Goal: Task Accomplishment & Management: Manage account settings

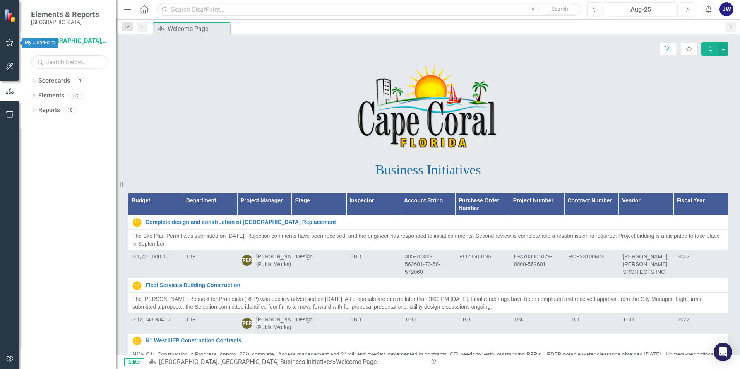
click at [13, 45] on icon "button" at bounding box center [10, 42] width 8 height 6
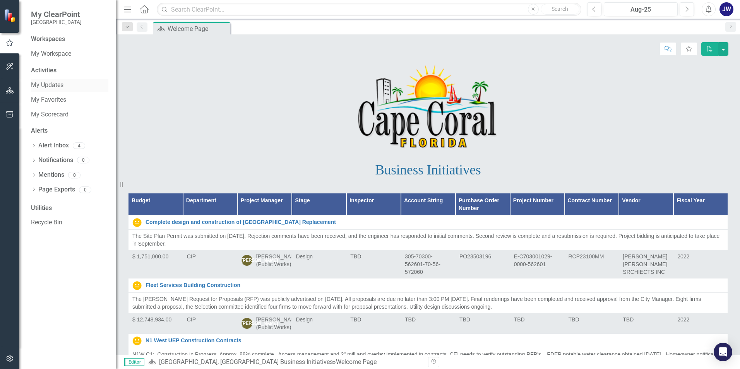
click at [58, 82] on link "My Updates" at bounding box center [69, 85] width 77 height 9
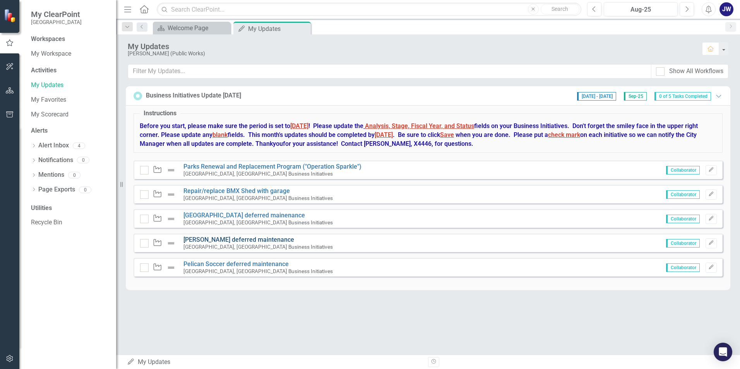
click at [243, 239] on link "[PERSON_NAME] deferred maintenance" at bounding box center [238, 239] width 111 height 7
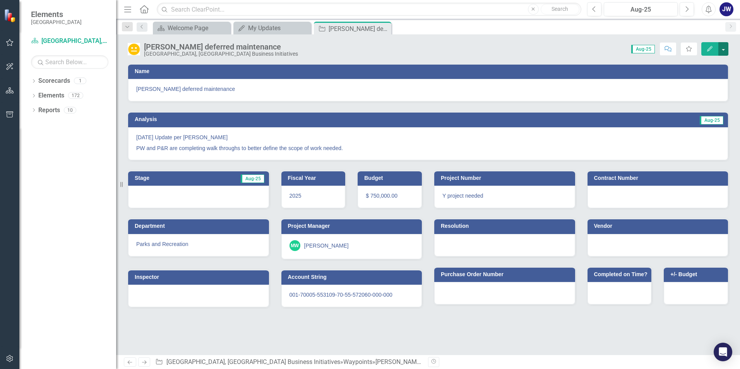
click at [724, 50] on button "button" at bounding box center [723, 49] width 10 height 14
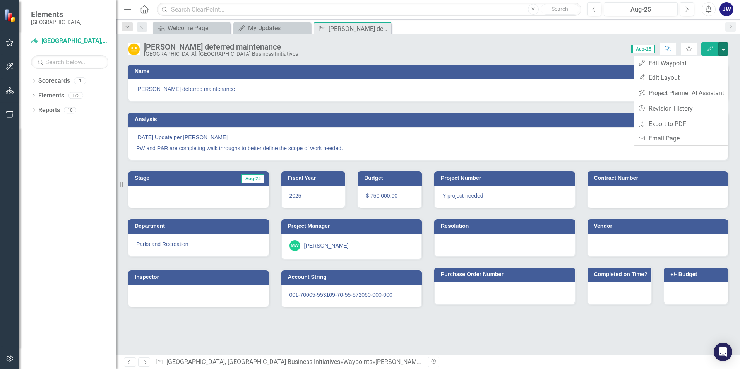
click at [548, 54] on div "Score: N/A Aug-25 Completed Comment Favorite Edit" at bounding box center [515, 48] width 426 height 13
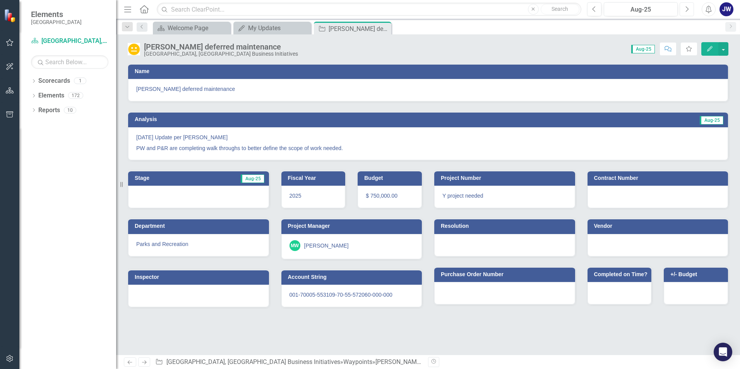
click at [686, 9] on icon "Next" at bounding box center [686, 9] width 4 height 7
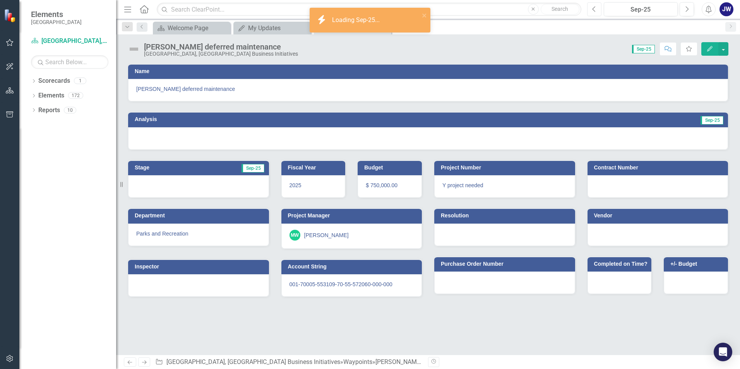
click at [595, 13] on button "Previous" at bounding box center [594, 9] width 14 height 14
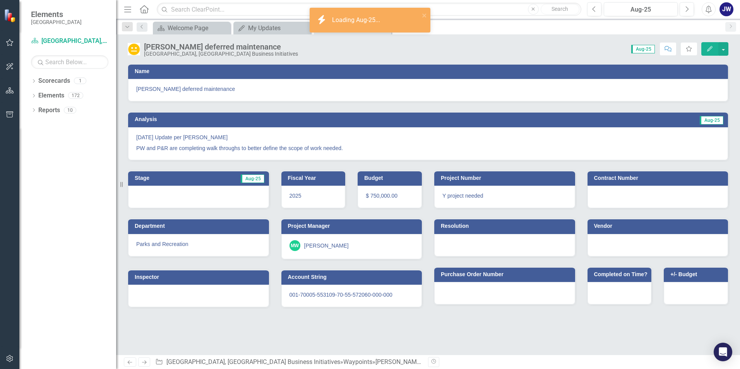
drag, startPoint x: 349, startPoint y: 147, endPoint x: 156, endPoint y: 145, distance: 192.3
click at [156, 145] on p "PW and P&R are completing walk throughs to better define the scope of work need…" at bounding box center [427, 147] width 583 height 9
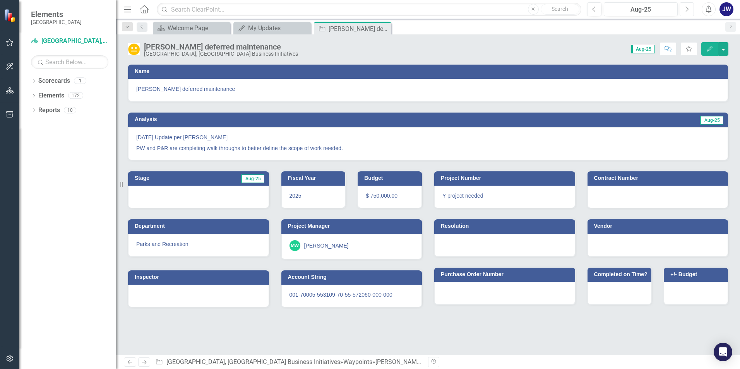
click at [686, 9] on icon "Next" at bounding box center [686, 9] width 4 height 7
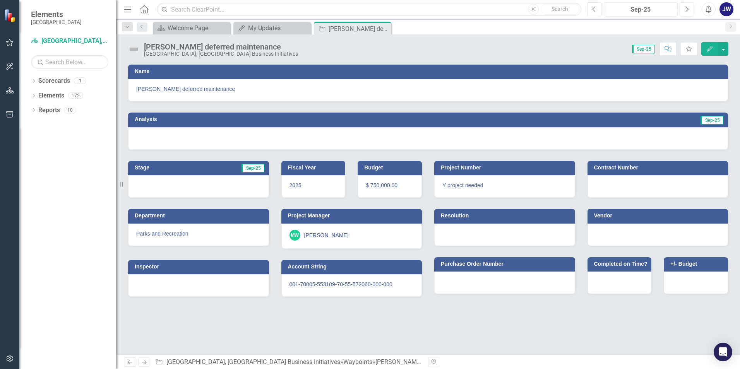
click at [595, 10] on icon "Previous" at bounding box center [594, 9] width 4 height 7
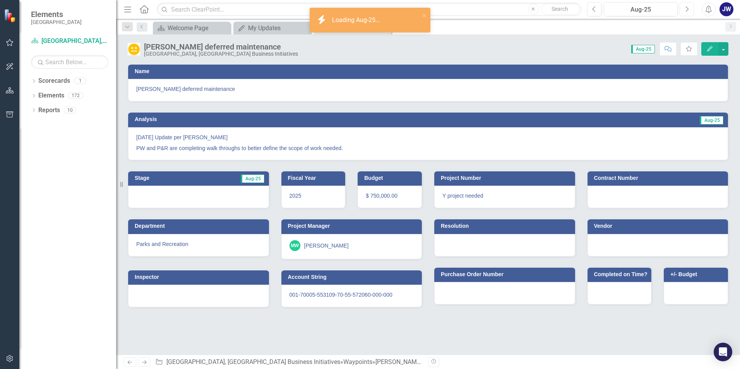
click at [690, 12] on button "Next" at bounding box center [686, 9] width 14 height 14
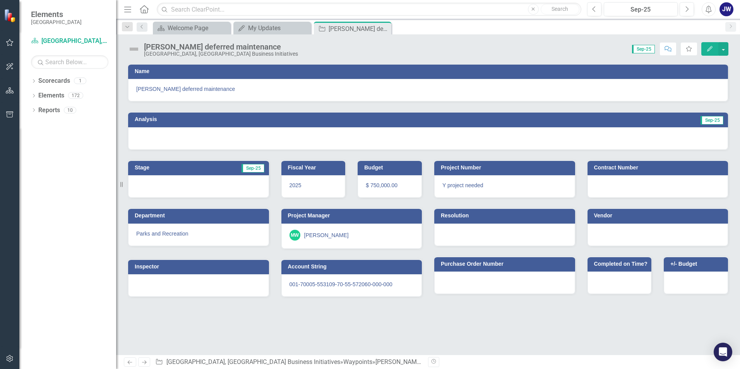
click at [709, 50] on icon "Edit" at bounding box center [709, 48] width 7 height 5
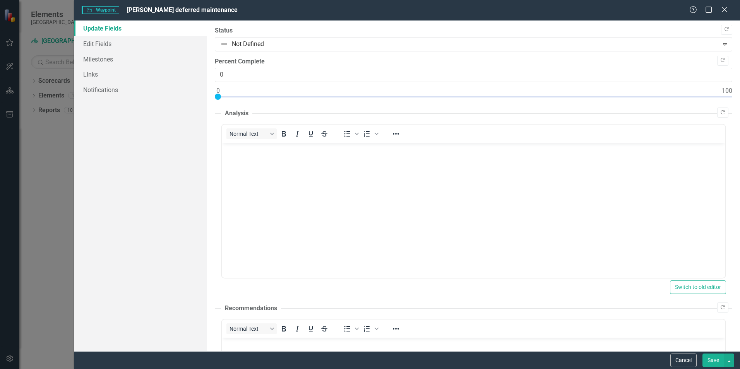
click at [251, 143] on body "Rich Text Area. Press ALT-0 for help." at bounding box center [473, 201] width 503 height 116
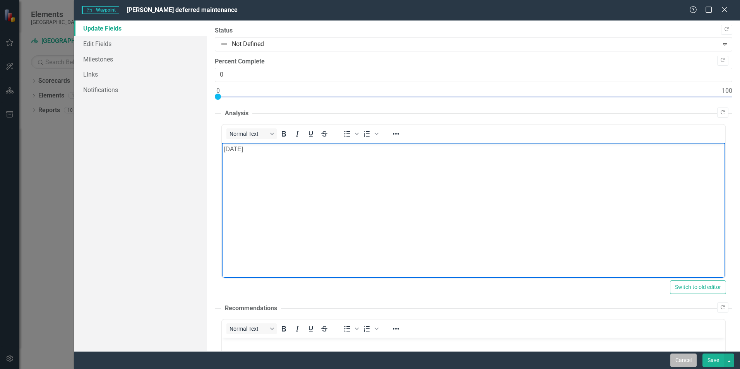
click at [681, 362] on button "Cancel" at bounding box center [683, 361] width 26 height 14
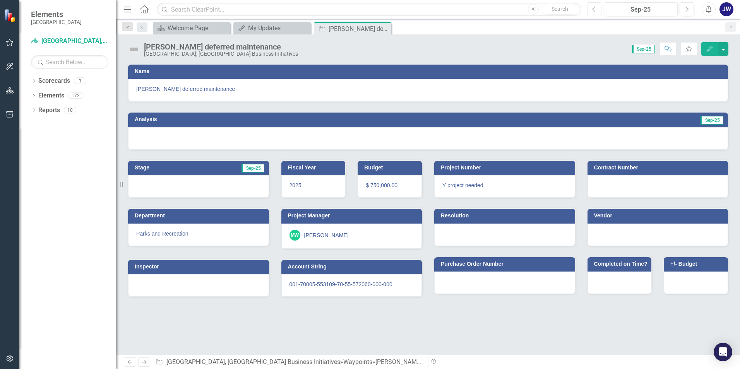
click at [595, 11] on icon "Previous" at bounding box center [594, 9] width 4 height 7
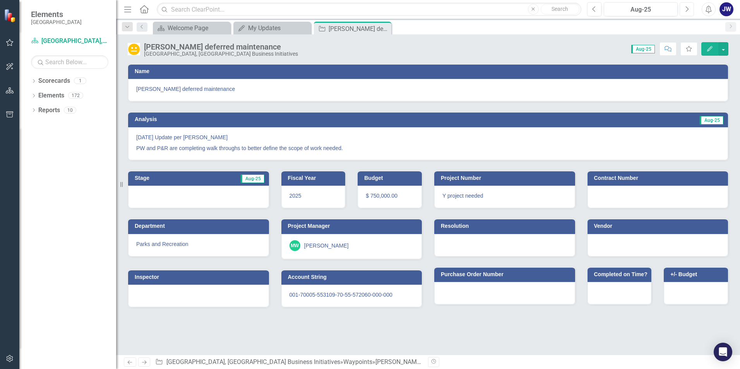
click at [686, 10] on icon "Next" at bounding box center [686, 9] width 4 height 7
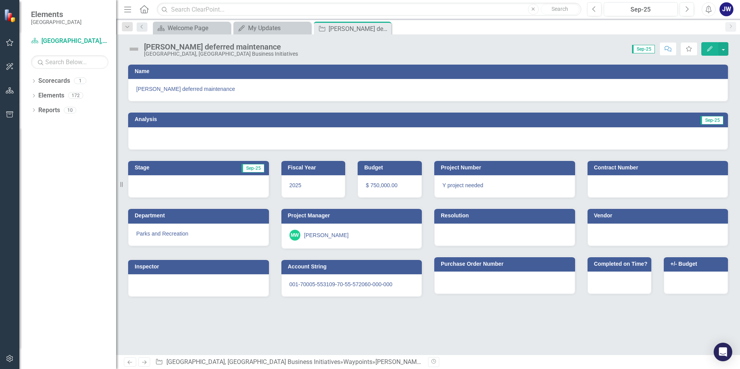
click at [713, 50] on icon "Edit" at bounding box center [709, 48] width 7 height 5
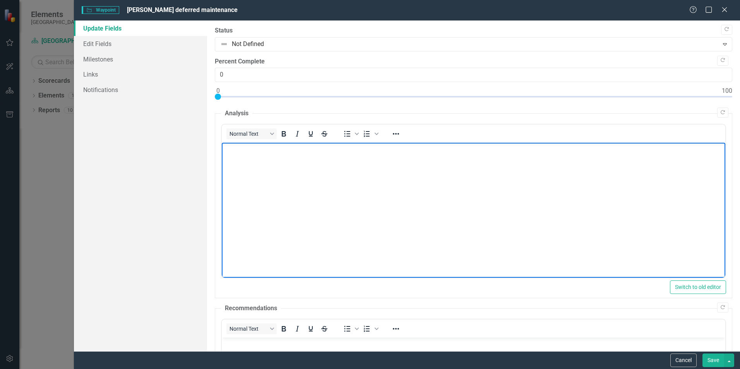
click at [272, 164] on body "Rich Text Area. Press ALT-0 for help." at bounding box center [473, 201] width 503 height 116
click at [253, 152] on p "Rich Text Area. Press ALT-0 for help." at bounding box center [474, 149] width 500 height 9
click at [277, 162] on body "Rich Text Area. Press ALT-0 for help." at bounding box center [473, 201] width 503 height 116
click at [222, 161] on body "[DATE] Update per [PERSON_NAME] the remaining punch list items are being assign…" at bounding box center [473, 201] width 503 height 116
click at [547, 163] on p "The remaining punch list items are being assigned, and quotes are being obtaine…" at bounding box center [474, 164] width 500 height 9
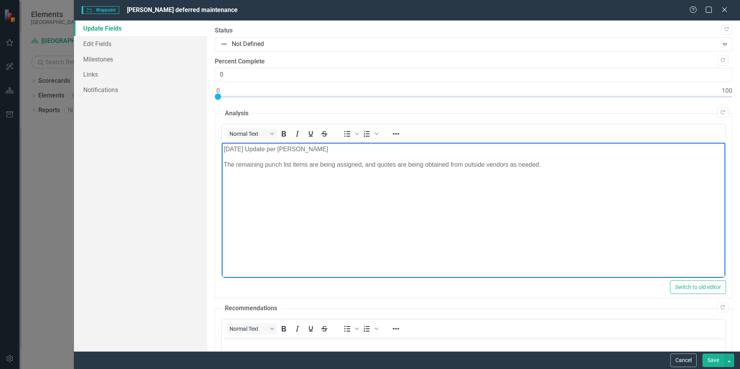
click at [713, 364] on button "Save" at bounding box center [713, 361] width 22 height 14
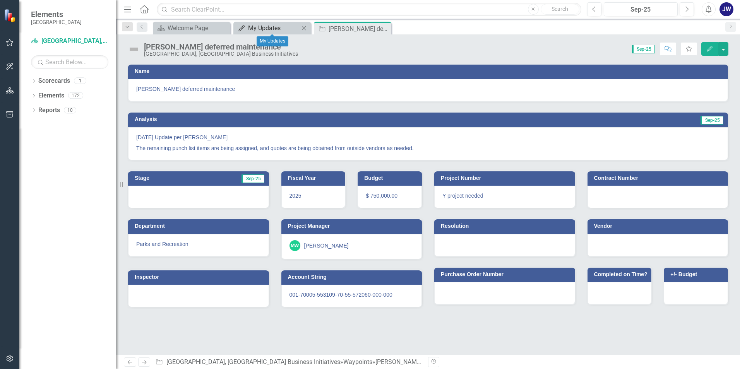
click at [280, 28] on div "My Updates" at bounding box center [273, 28] width 51 height 10
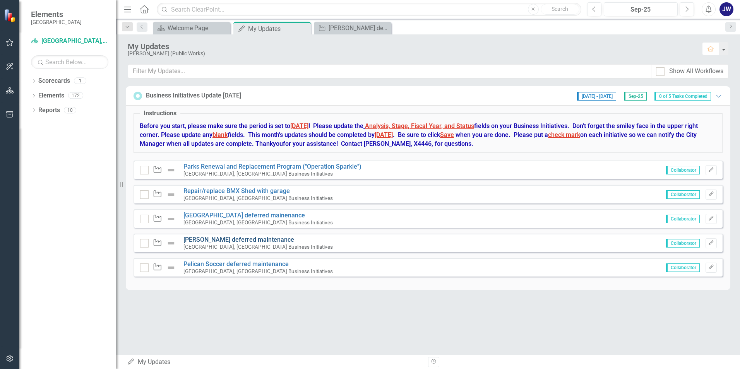
click at [218, 241] on link "[PERSON_NAME] deferred maintenance" at bounding box center [238, 239] width 111 height 7
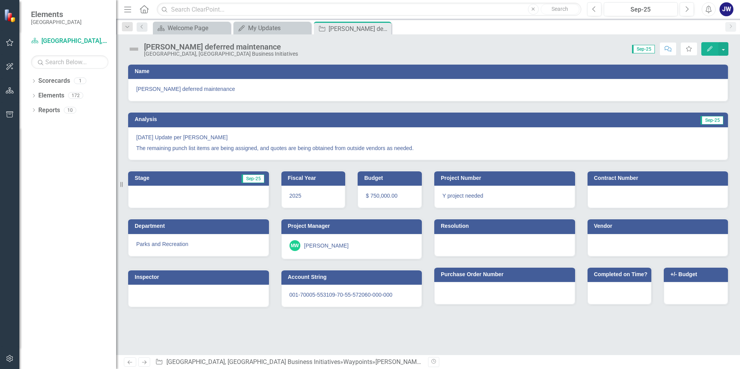
drag, startPoint x: 424, startPoint y: 144, endPoint x: 189, endPoint y: 132, distance: 236.0
click at [187, 133] on span "[DATE] Update per [PERSON_NAME] The remaining punch list items are being assign…" at bounding box center [427, 142] width 583 height 19
drag, startPoint x: 412, startPoint y: 150, endPoint x: 291, endPoint y: 148, distance: 120.4
click at [314, 147] on p "The remaining punch list items are being assigned, and quotes are being obtaine…" at bounding box center [427, 147] width 583 height 9
click at [711, 50] on icon "Edit" at bounding box center [709, 48] width 7 height 5
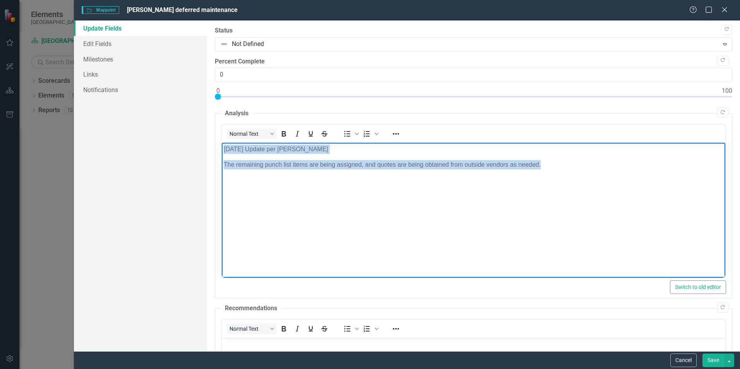
drag, startPoint x: 545, startPoint y: 167, endPoint x: 432, endPoint y: 287, distance: 164.2
click at [222, 144] on html "[DATE] Update per [PERSON_NAME] The remaining punch list items are being assign…" at bounding box center [473, 201] width 503 height 116
copy body "[DATE] Update per [PERSON_NAME] The remaining punch list items are being assign…"
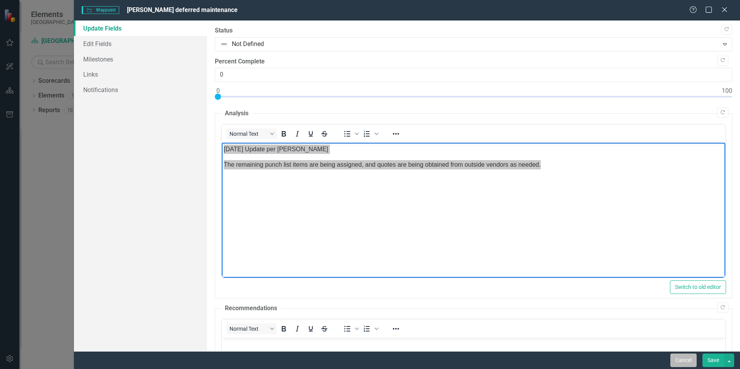
click at [688, 363] on button "Cancel" at bounding box center [683, 361] width 26 height 14
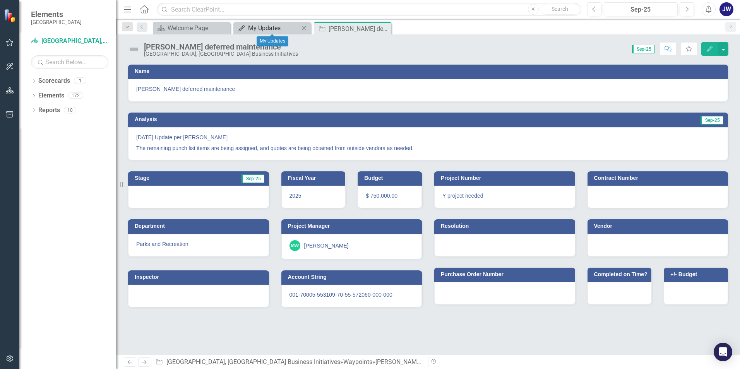
click at [263, 26] on div "My Updates" at bounding box center [273, 28] width 51 height 10
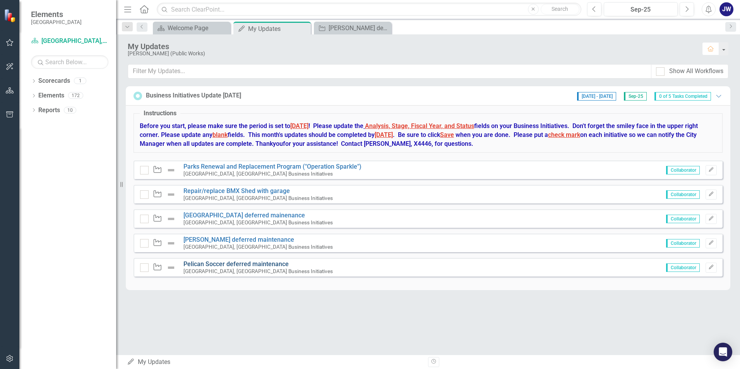
click at [234, 266] on link "Pelican Soccer deferred maintenance" at bounding box center [235, 263] width 105 height 7
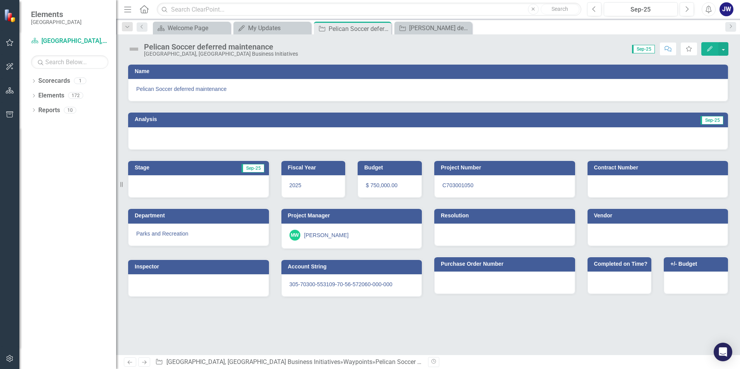
click at [713, 51] on icon "Edit" at bounding box center [709, 48] width 7 height 5
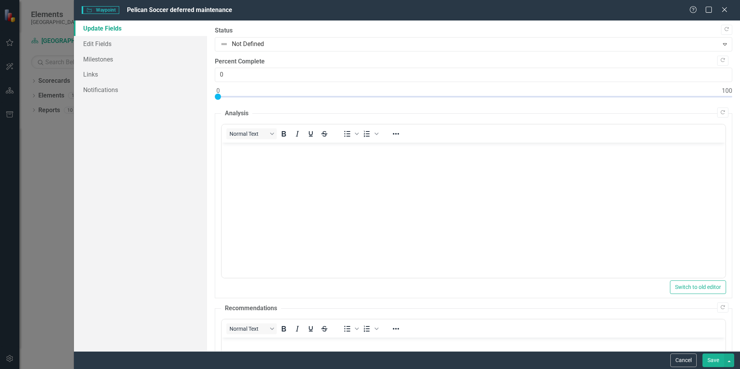
click at [284, 153] on p "Rich Text Area. Press ALT-0 for help." at bounding box center [474, 149] width 500 height 9
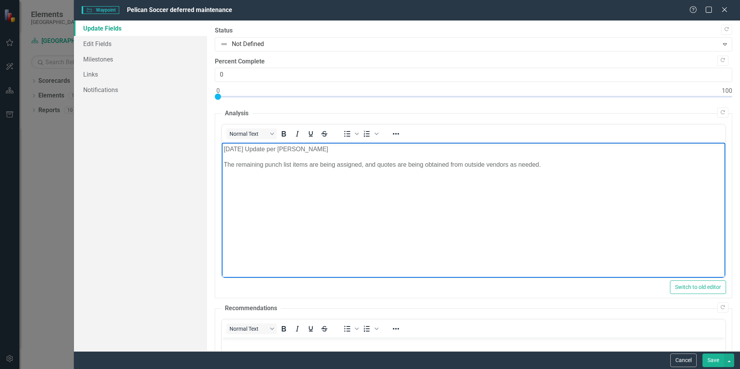
click at [715, 363] on button "Save" at bounding box center [713, 361] width 22 height 14
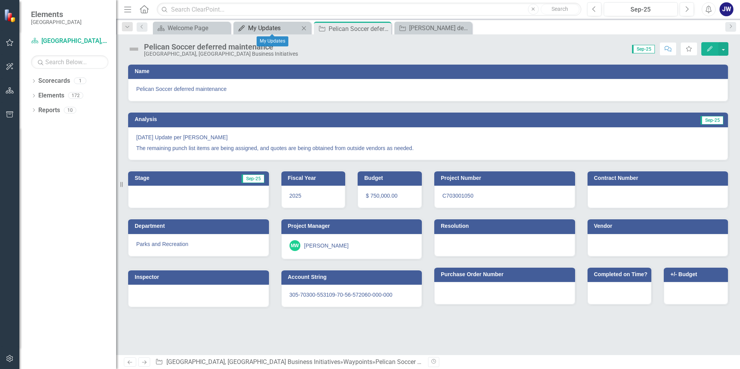
click at [278, 26] on div "My Updates" at bounding box center [273, 28] width 51 height 10
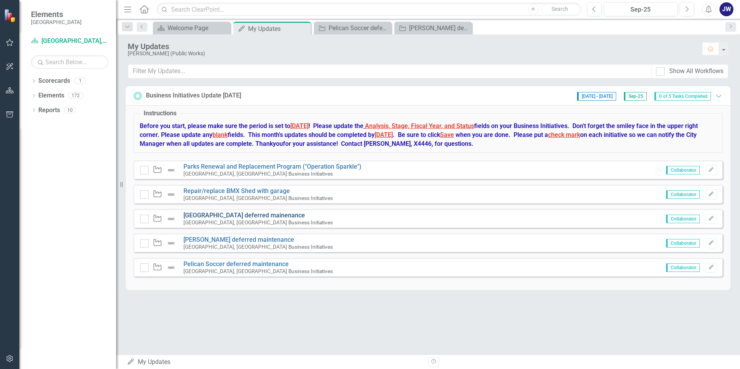
click at [240, 215] on link "[GEOGRAPHIC_DATA] deferred mainenance" at bounding box center [243, 215] width 121 height 7
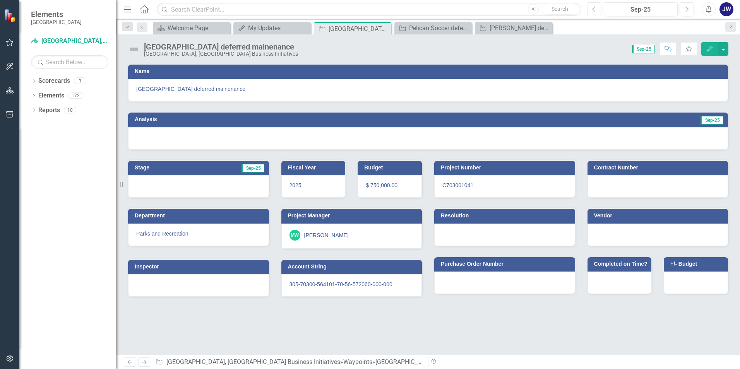
click at [593, 10] on icon "Previous" at bounding box center [594, 9] width 4 height 7
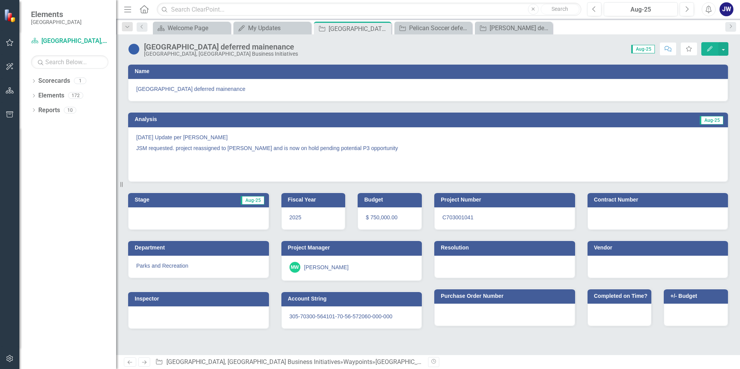
click at [708, 50] on icon "button" at bounding box center [709, 48] width 5 height 5
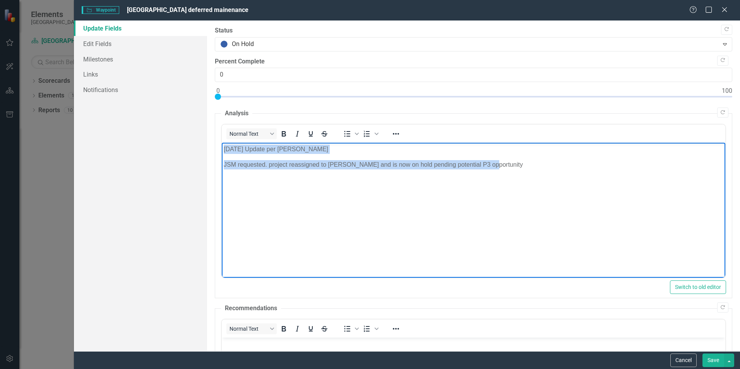
drag, startPoint x: 491, startPoint y: 165, endPoint x: 439, endPoint y: 291, distance: 135.9
click at [222, 147] on html "[DATE] Update per [PERSON_NAME] requested. project reassigned to [PERSON_NAME] …" at bounding box center [473, 201] width 503 height 116
copy body "[DATE] Update per [PERSON_NAME] requested. project reassigned to [PERSON_NAME] …"
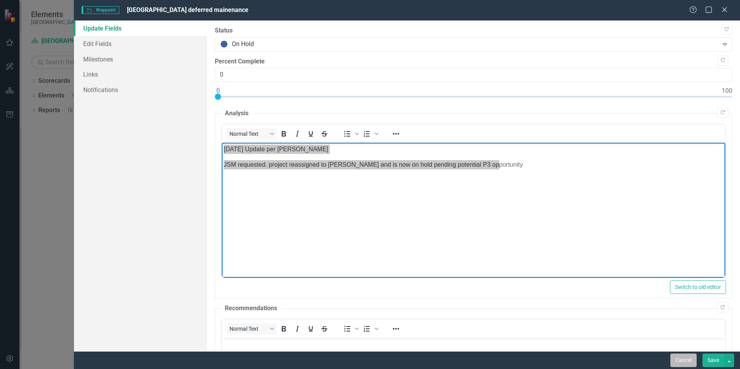
click at [681, 360] on button "Cancel" at bounding box center [683, 361] width 26 height 14
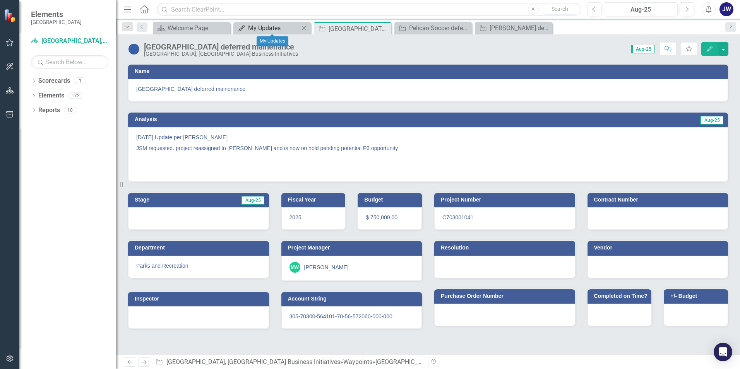
click at [250, 29] on div "My Updates" at bounding box center [273, 28] width 51 height 10
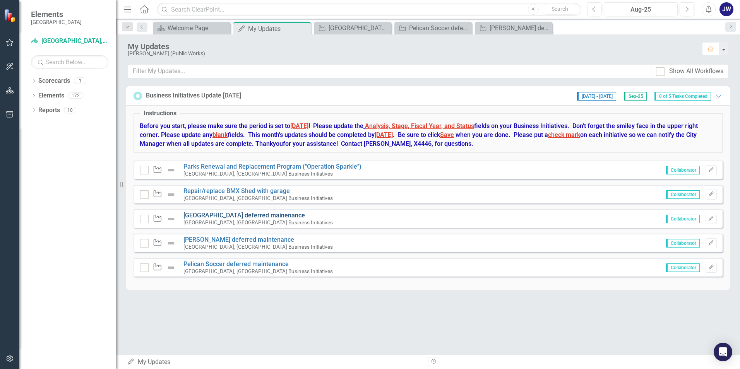
click at [257, 216] on link "[GEOGRAPHIC_DATA] deferred mainenance" at bounding box center [243, 215] width 121 height 7
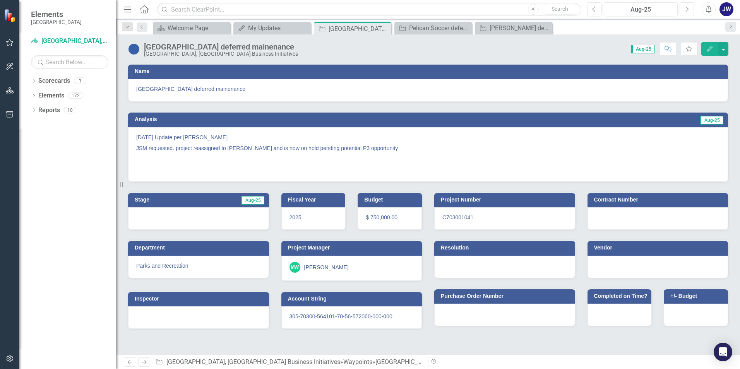
click at [684, 10] on icon "Next" at bounding box center [686, 9] width 4 height 7
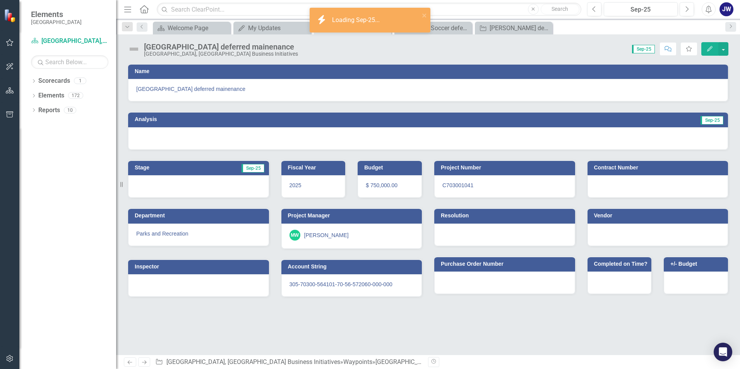
click at [707, 50] on icon "Edit" at bounding box center [709, 48] width 7 height 5
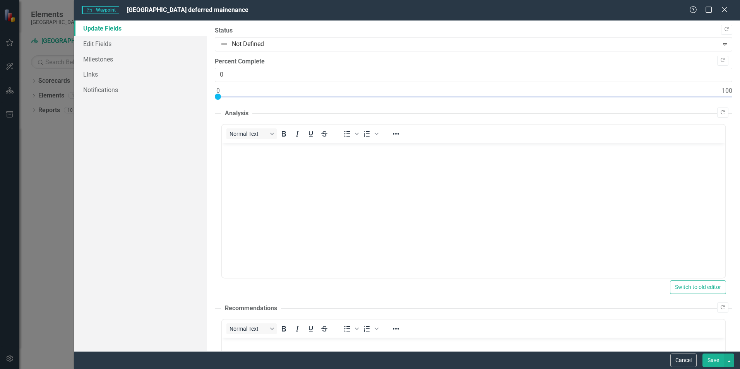
click at [289, 164] on body "Rich Text Area. Press ALT-0 for help." at bounding box center [473, 201] width 503 height 116
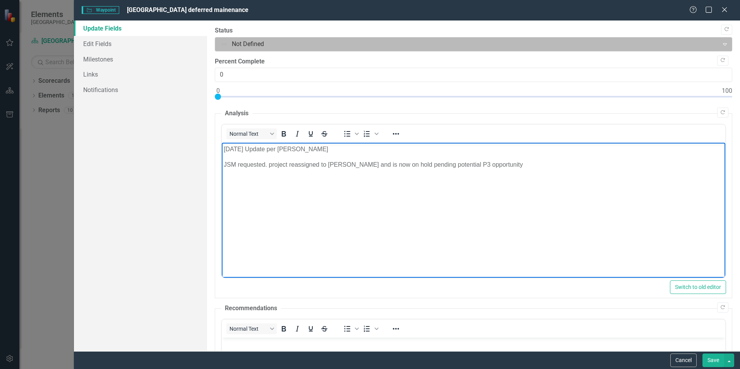
click at [423, 49] on div at bounding box center [466, 44] width 493 height 10
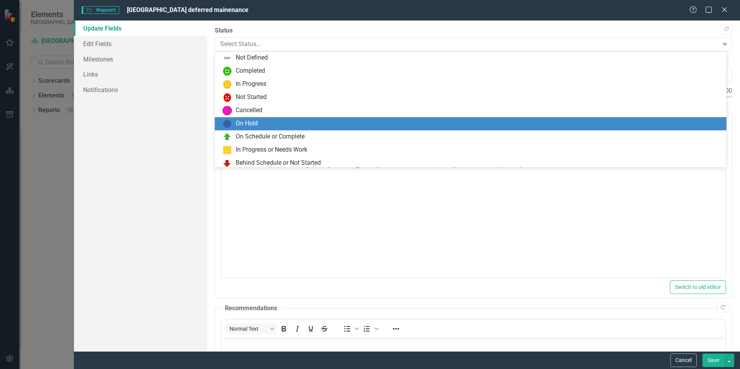
click at [261, 124] on div "On Hold" at bounding box center [471, 123] width 499 height 9
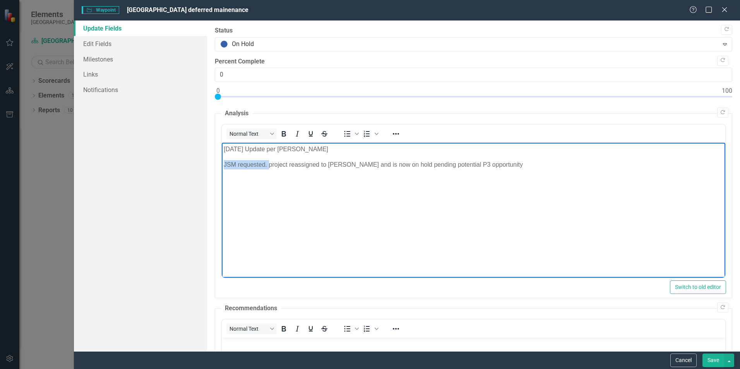
drag, startPoint x: 269, startPoint y: 164, endPoint x: 224, endPoint y: 165, distance: 44.9
click at [224, 165] on p "JSM requested. project reassigned to [PERSON_NAME] and is now on hold pending p…" at bounding box center [474, 164] width 500 height 9
click at [226, 147] on p "[DATE] Update per [PERSON_NAME]" at bounding box center [474, 149] width 500 height 9
click at [713, 362] on button "Save" at bounding box center [713, 361] width 22 height 14
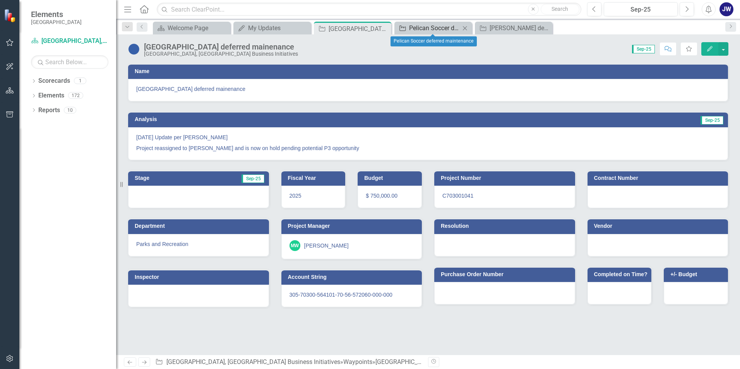
click at [433, 29] on div "Pelican Soccer deferred maintenance" at bounding box center [434, 28] width 51 height 10
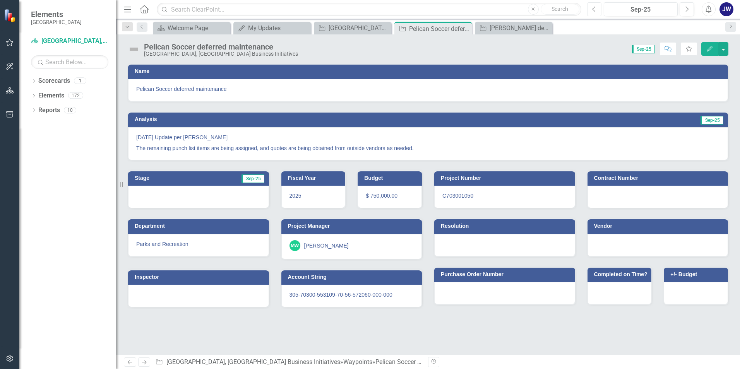
click at [594, 9] on icon "Previous" at bounding box center [594, 9] width 4 height 7
click at [690, 13] on button "Next" at bounding box center [686, 9] width 14 height 14
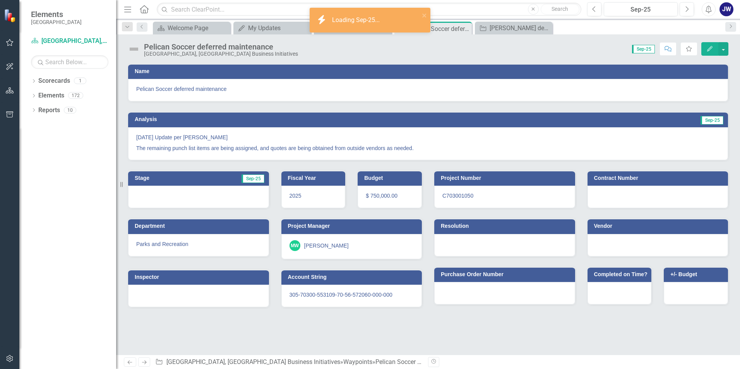
click at [708, 48] on icon "Edit" at bounding box center [709, 48] width 7 height 5
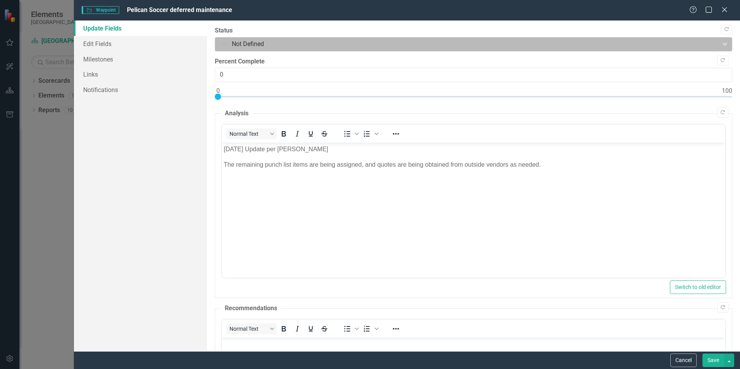
click at [301, 48] on div at bounding box center [466, 44] width 493 height 10
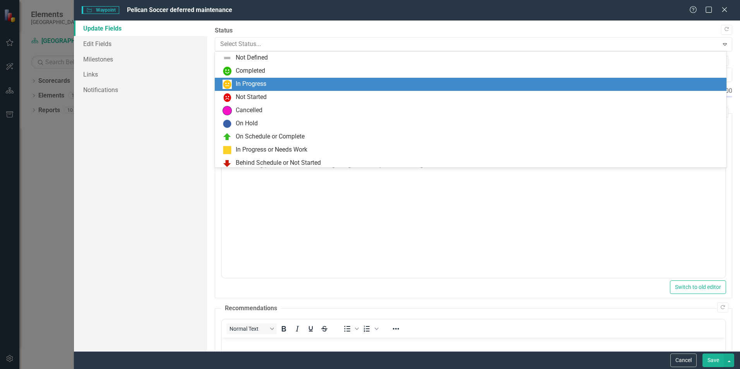
click at [281, 87] on div "In Progress" at bounding box center [471, 84] width 499 height 9
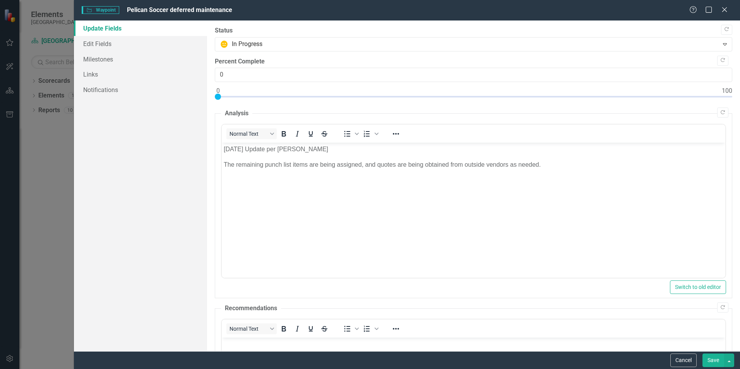
click at [716, 358] on button "Save" at bounding box center [713, 361] width 22 height 14
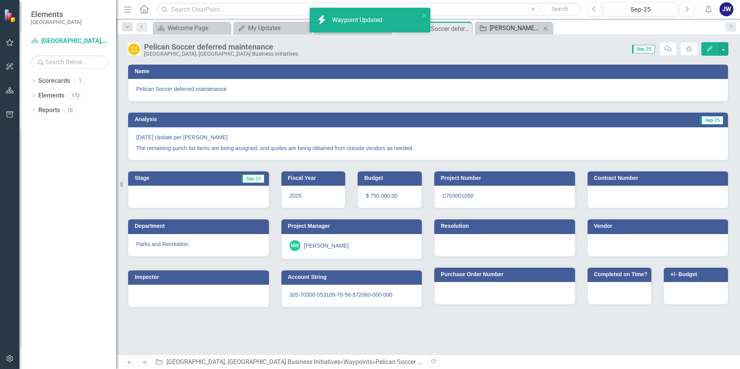
click at [503, 28] on div "[PERSON_NAME] deferred maintenance" at bounding box center [514, 28] width 51 height 10
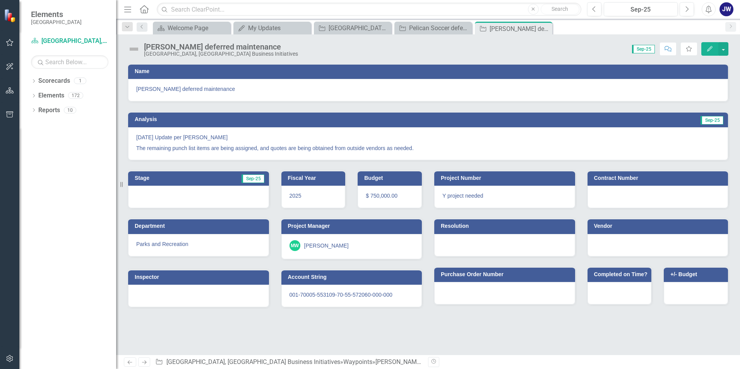
click at [710, 48] on icon "Edit" at bounding box center [709, 48] width 7 height 5
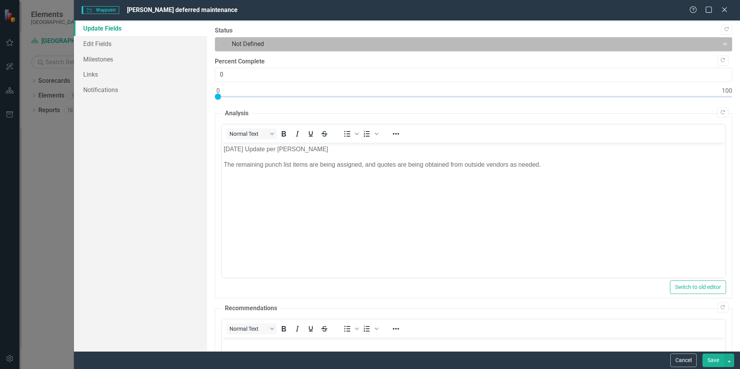
click at [278, 43] on div at bounding box center [466, 44] width 493 height 10
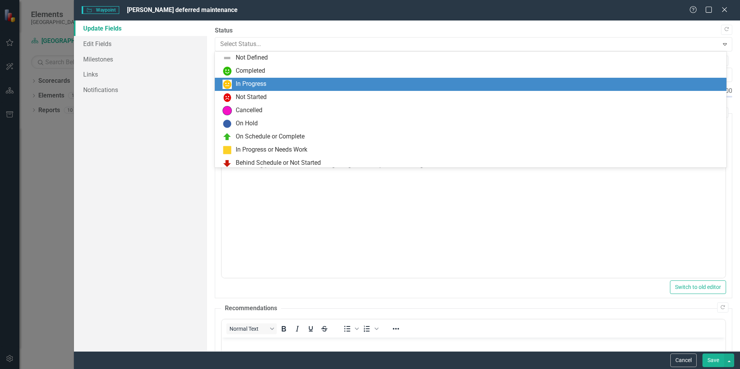
click at [271, 84] on div "In Progress" at bounding box center [471, 84] width 499 height 9
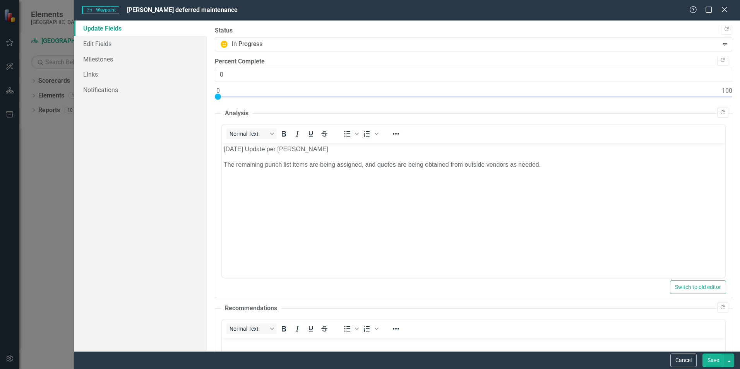
click at [717, 362] on button "Save" at bounding box center [713, 361] width 22 height 14
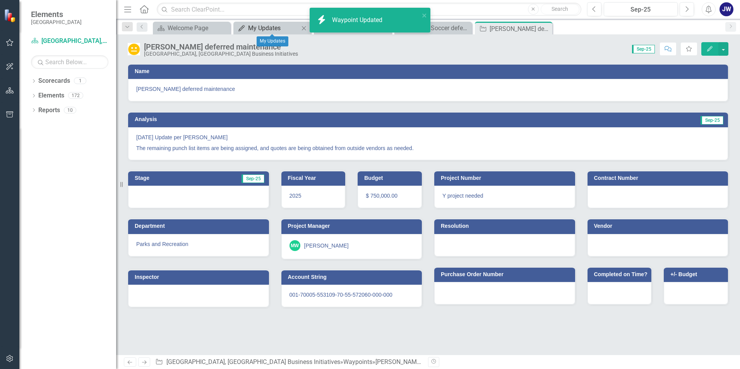
click at [275, 27] on div "My Updates" at bounding box center [273, 28] width 51 height 10
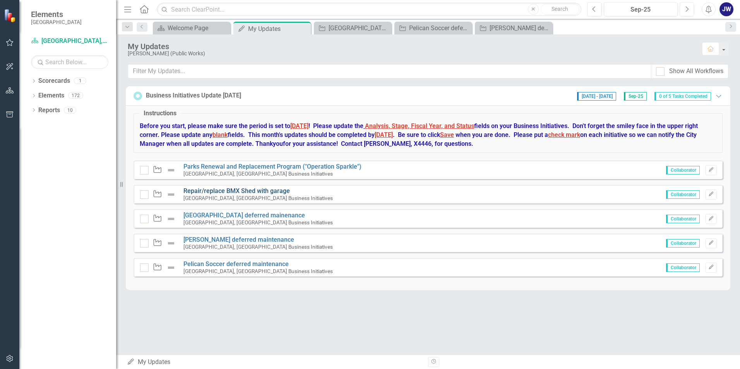
click at [217, 191] on link "Repair/replace BMX Shed with garage" at bounding box center [236, 190] width 106 height 7
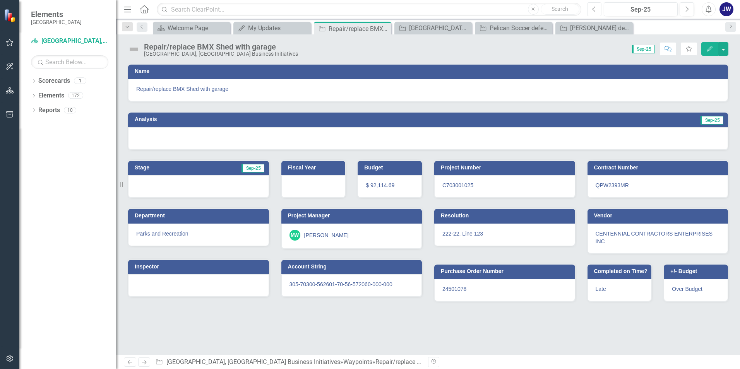
click at [594, 13] on button "Previous" at bounding box center [594, 9] width 14 height 14
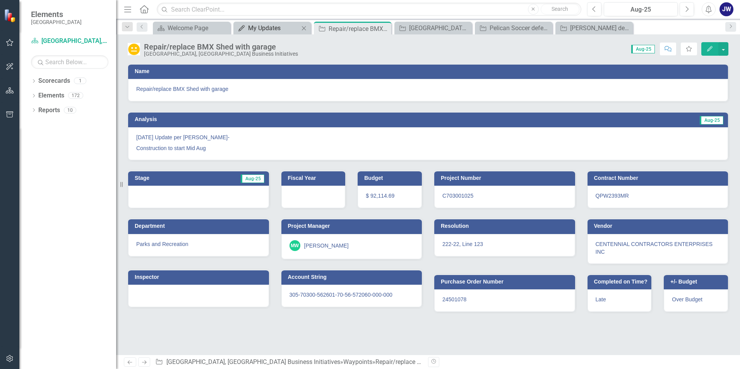
click at [273, 29] on div "My Updates" at bounding box center [273, 28] width 51 height 10
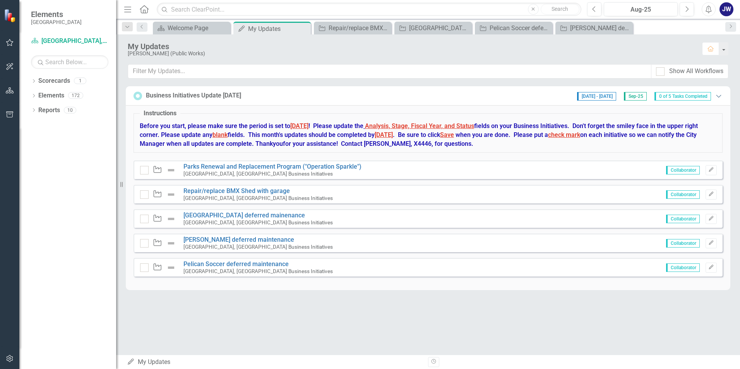
click at [716, 98] on icon "Expanded" at bounding box center [719, 96] width 8 height 6
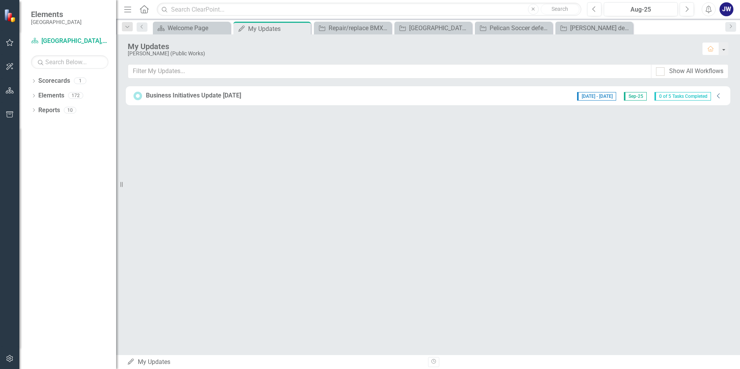
click at [716, 97] on icon "Collapse" at bounding box center [719, 96] width 8 height 6
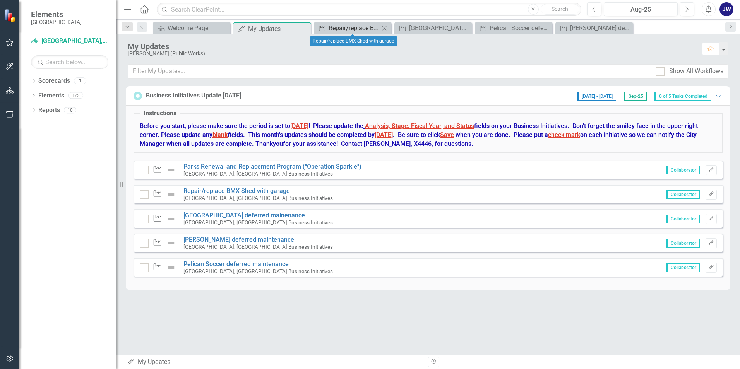
click at [322, 27] on icon "Waypoint" at bounding box center [322, 28] width 8 height 6
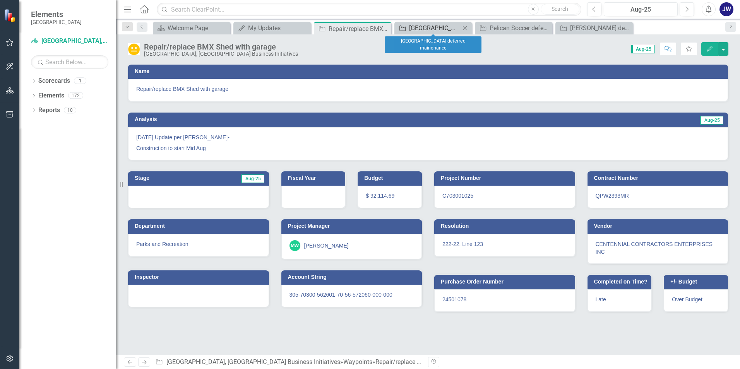
click at [424, 29] on div "[GEOGRAPHIC_DATA] deferred mainenance" at bounding box center [434, 28] width 51 height 10
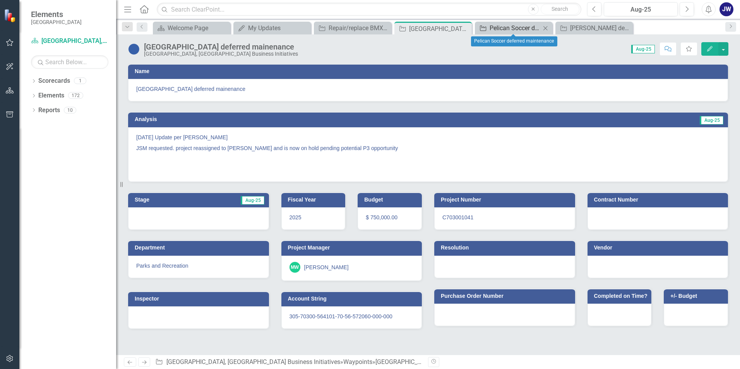
click at [513, 29] on div "Pelican Soccer deferred maintenance" at bounding box center [514, 28] width 51 height 10
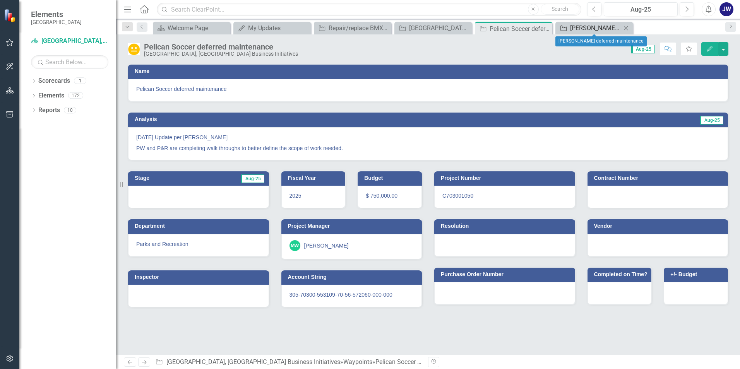
click at [594, 27] on div "[PERSON_NAME] deferred maintenance" at bounding box center [595, 28] width 51 height 10
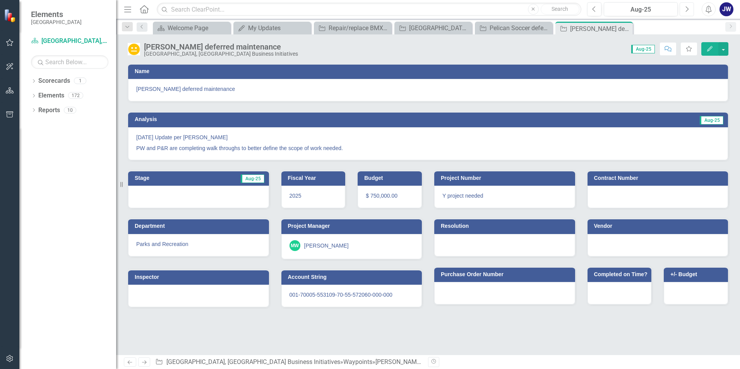
click at [688, 9] on icon "button" at bounding box center [687, 8] width 3 height 5
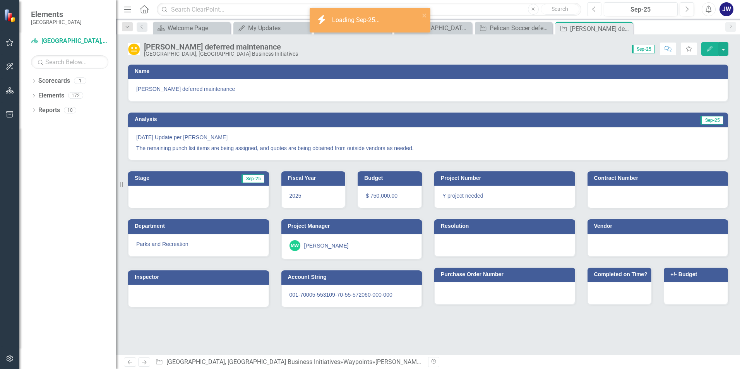
click at [594, 9] on icon "Previous" at bounding box center [594, 9] width 4 height 7
click at [524, 31] on div "Pelican Soccer deferred maintenance" at bounding box center [514, 28] width 51 height 10
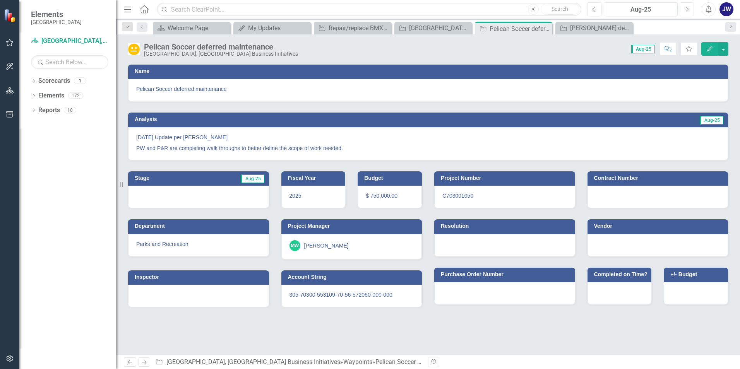
click at [686, 7] on icon "button" at bounding box center [687, 8] width 3 height 5
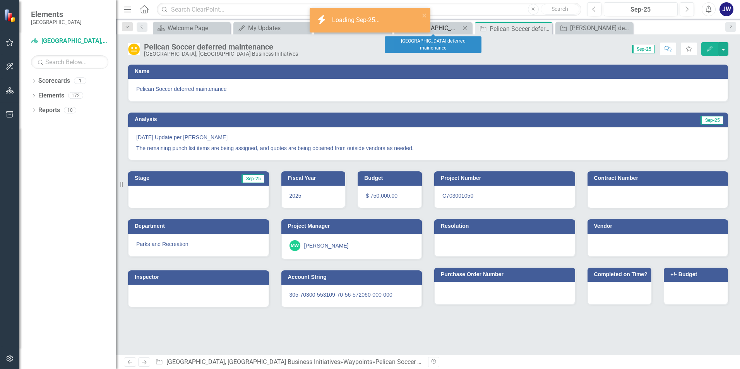
click at [447, 29] on div "[GEOGRAPHIC_DATA] deferred mainenance" at bounding box center [434, 28] width 51 height 10
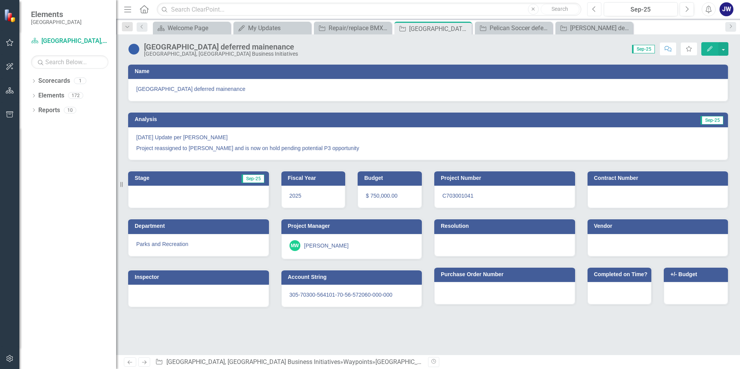
click at [590, 11] on button "Previous" at bounding box center [594, 9] width 14 height 14
